Goal: Transaction & Acquisition: Purchase product/service

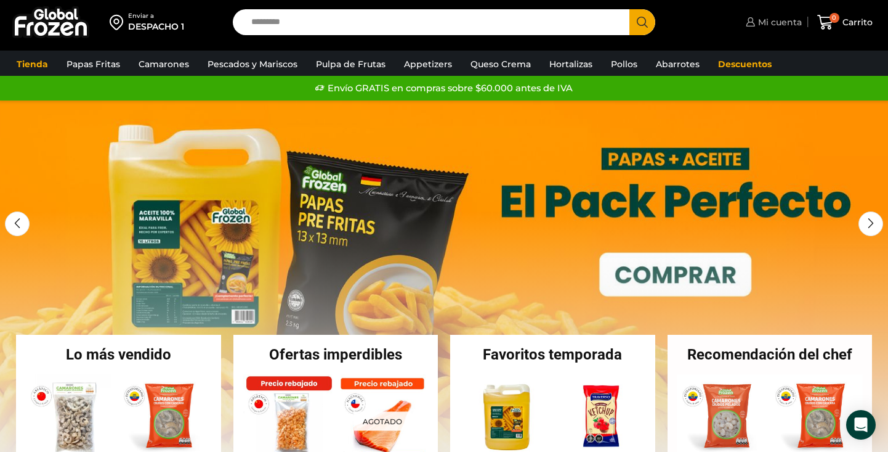
click at [792, 26] on span "Mi cuenta" at bounding box center [778, 22] width 47 height 12
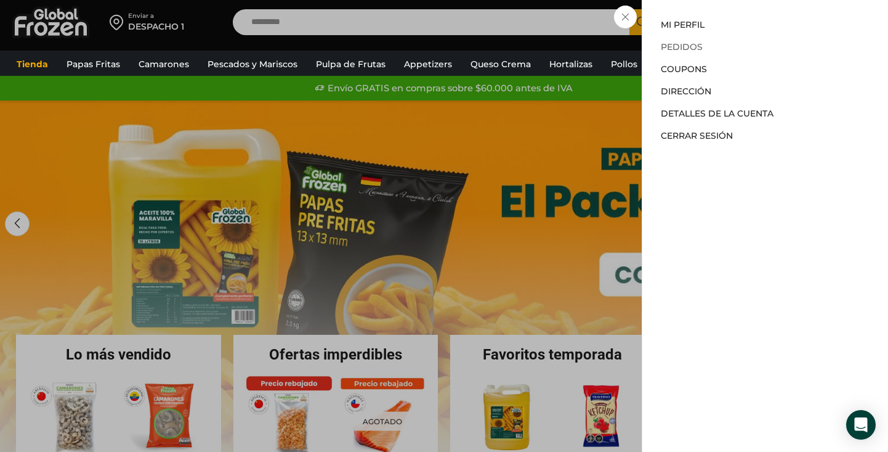
click at [691, 47] on link "Pedidos" at bounding box center [682, 46] width 42 height 11
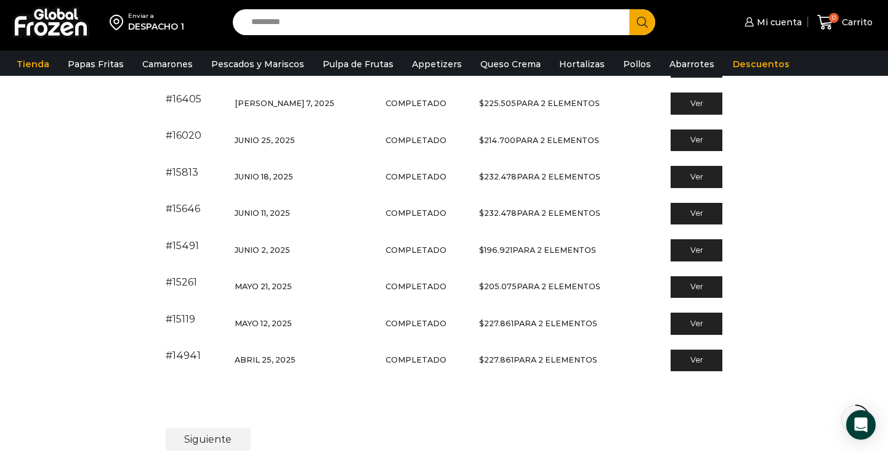
scroll to position [203, 0]
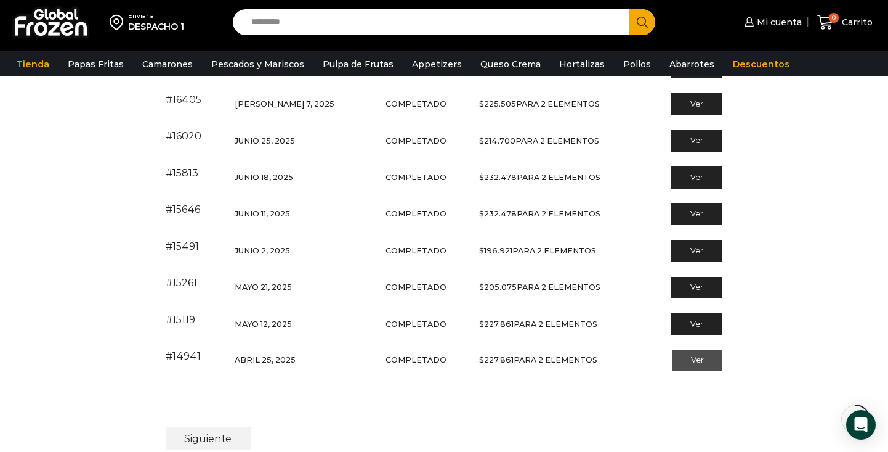
click at [693, 361] on link "Ver" at bounding box center [697, 360] width 51 height 21
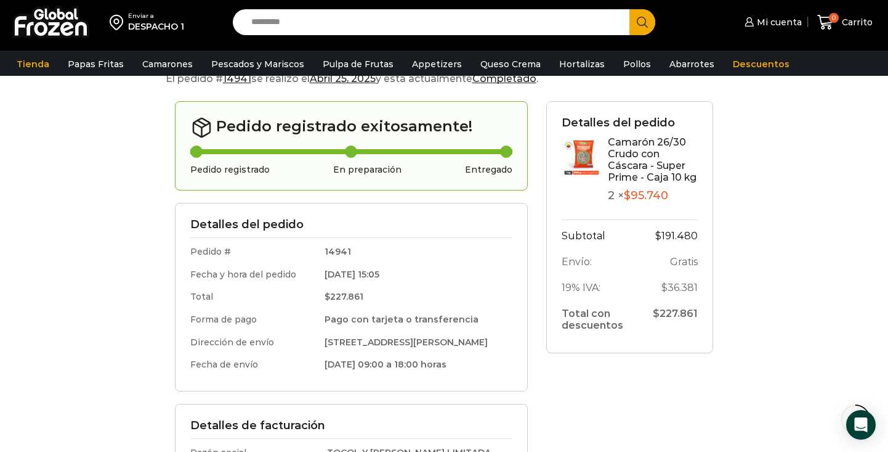
scroll to position [85, 0]
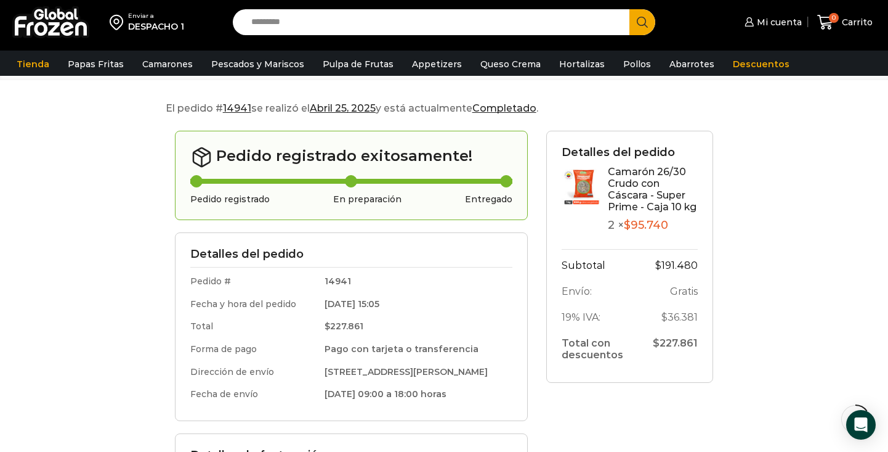
click at [622, 188] on link "Camarón 26/30 Crudo con Cáscara - Super Prime - Caja 10 kg" at bounding box center [652, 189] width 89 height 47
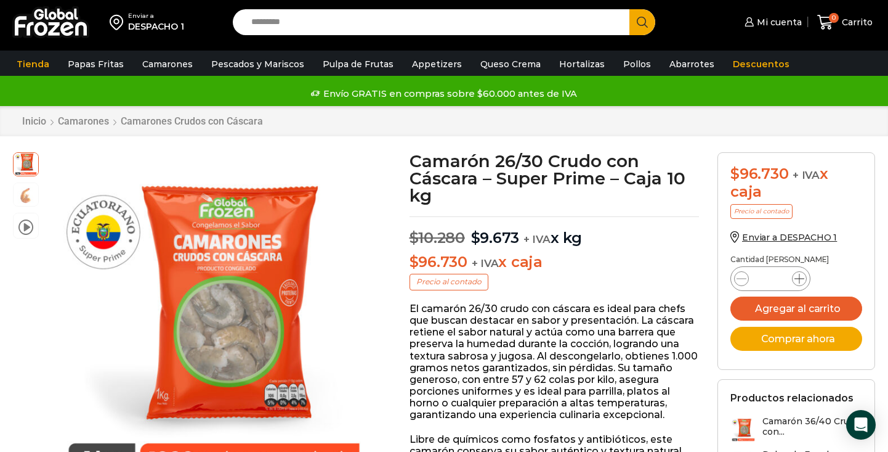
click at [797, 275] on icon at bounding box center [800, 279] width 10 height 10
type input "*"
click at [821, 307] on button "Agregar al carrito" at bounding box center [797, 308] width 132 height 24
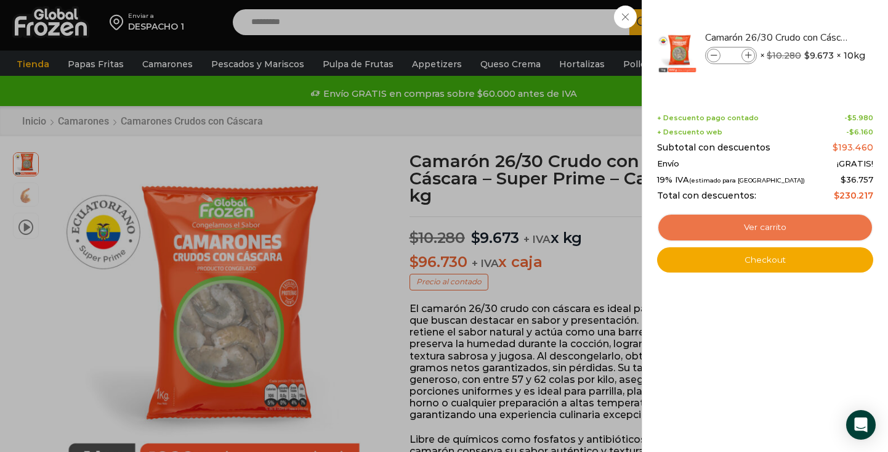
click at [748, 226] on link "Ver carrito" at bounding box center [765, 227] width 216 height 28
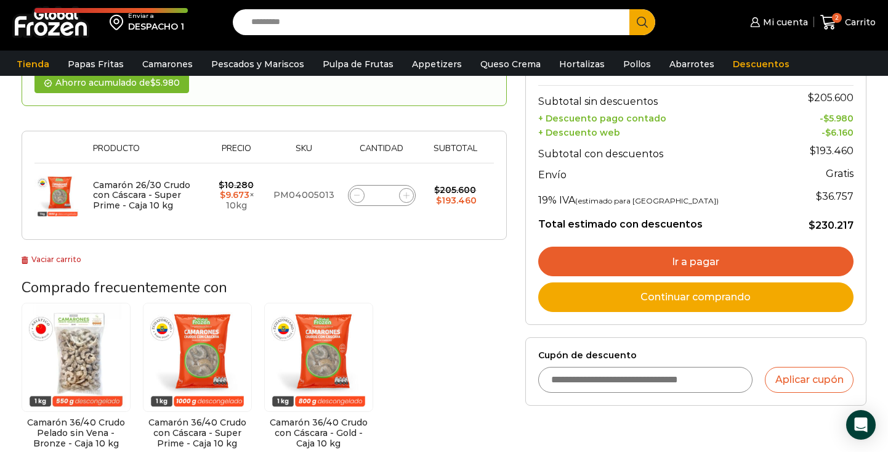
scroll to position [156, 0]
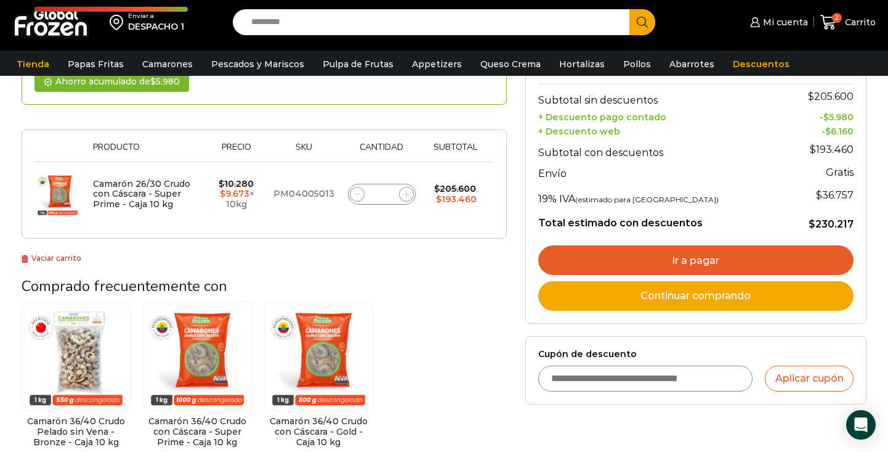
click at [630, 248] on link "Ir a pagar" at bounding box center [695, 260] width 315 height 30
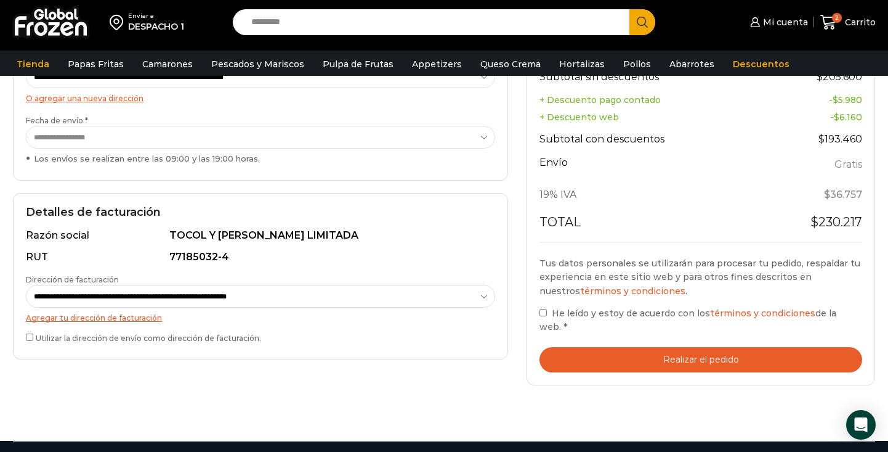
scroll to position [237, 0]
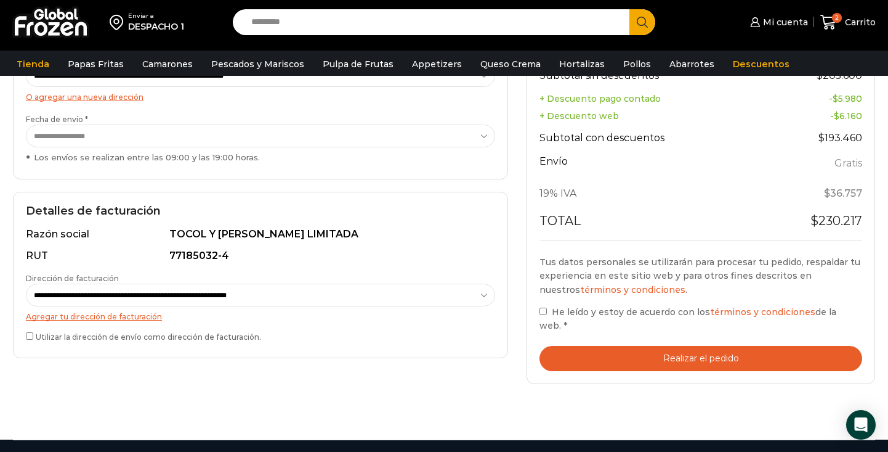
click at [696, 362] on button "Realizar el pedido" at bounding box center [701, 358] width 323 height 25
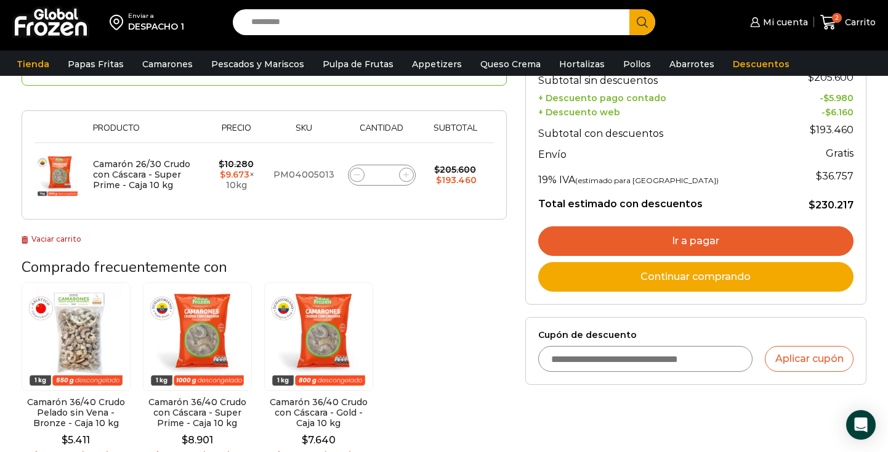
scroll to position [220, 0]
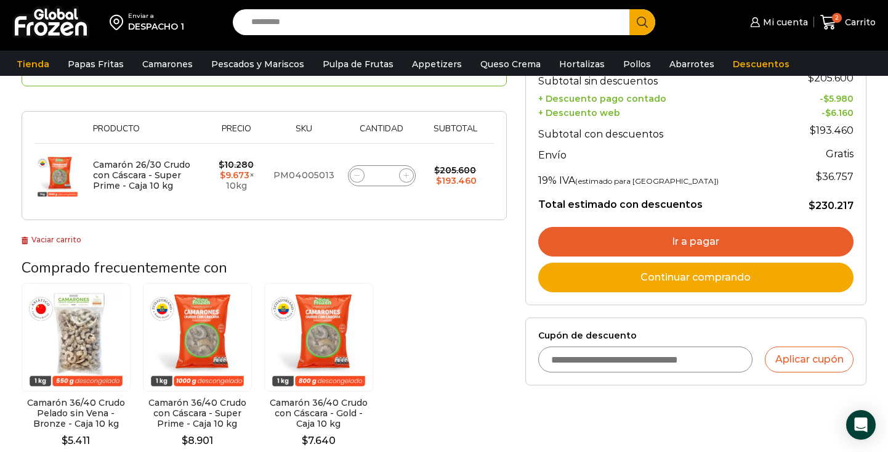
click at [591, 229] on link "Ir a pagar" at bounding box center [695, 242] width 315 height 30
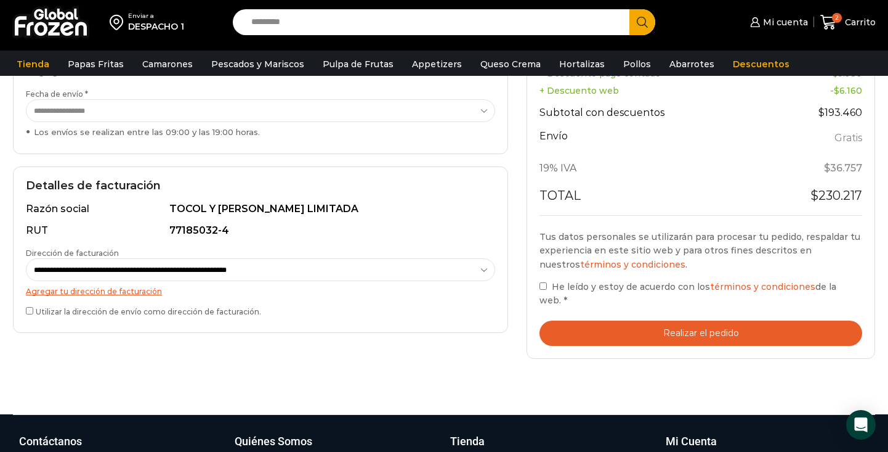
scroll to position [262, 0]
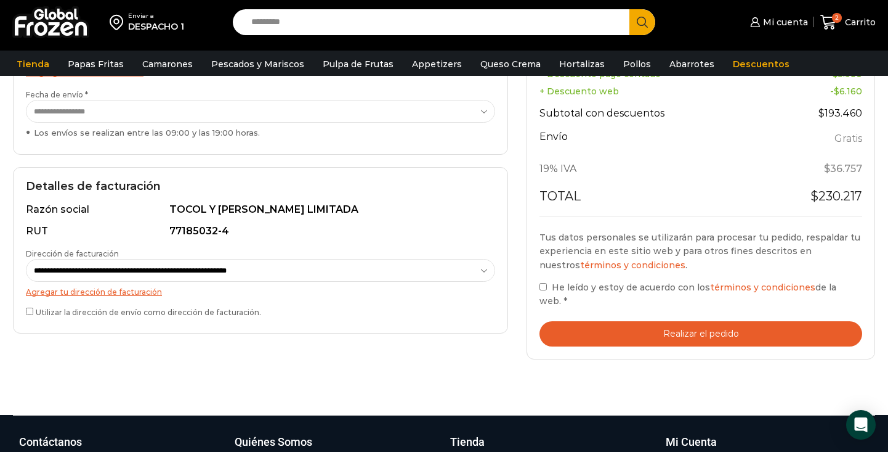
click at [646, 333] on button "Realizar el pedido" at bounding box center [701, 333] width 323 height 25
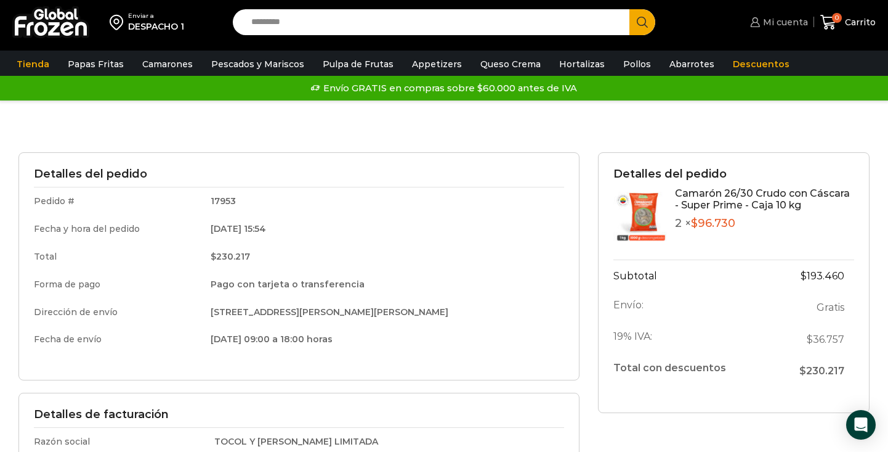
click at [779, 12] on link "Mi cuenta" at bounding box center [777, 22] width 60 height 25
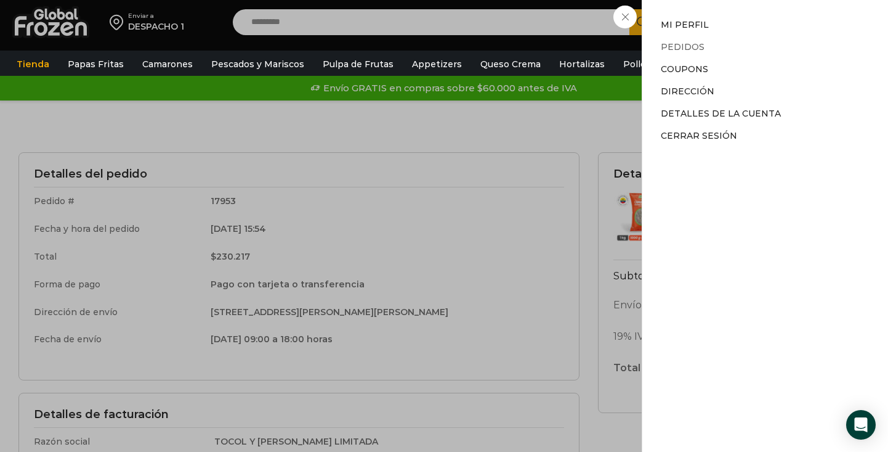
click at [689, 46] on link "Pedidos" at bounding box center [683, 46] width 44 height 11
